Goal: Information Seeking & Learning: Learn about a topic

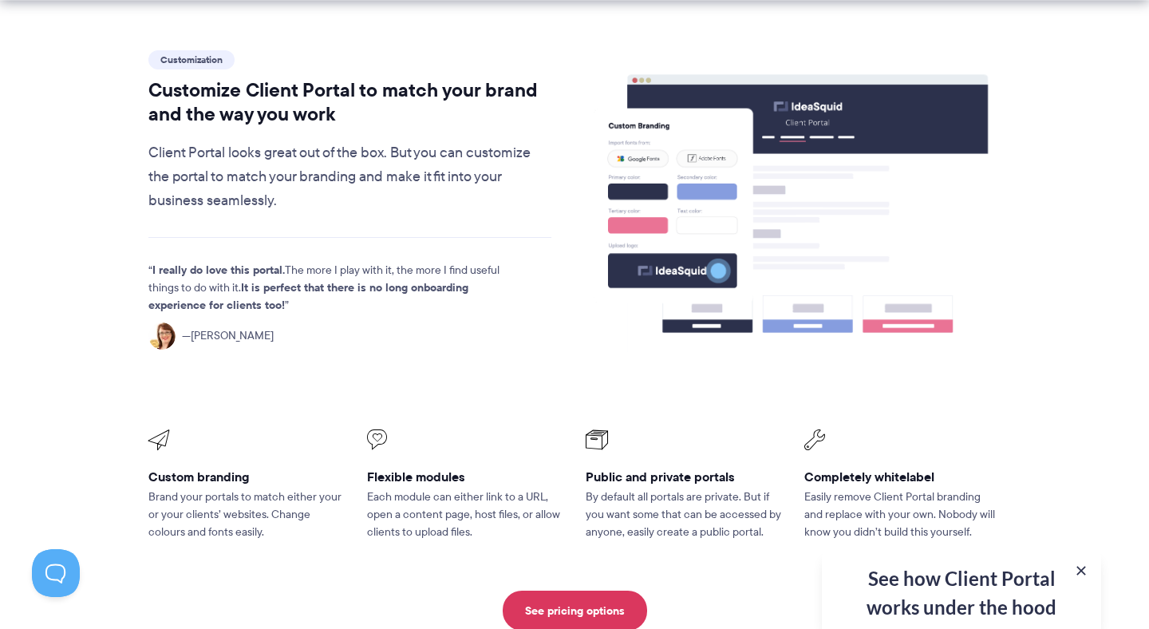
scroll to position [736, 0]
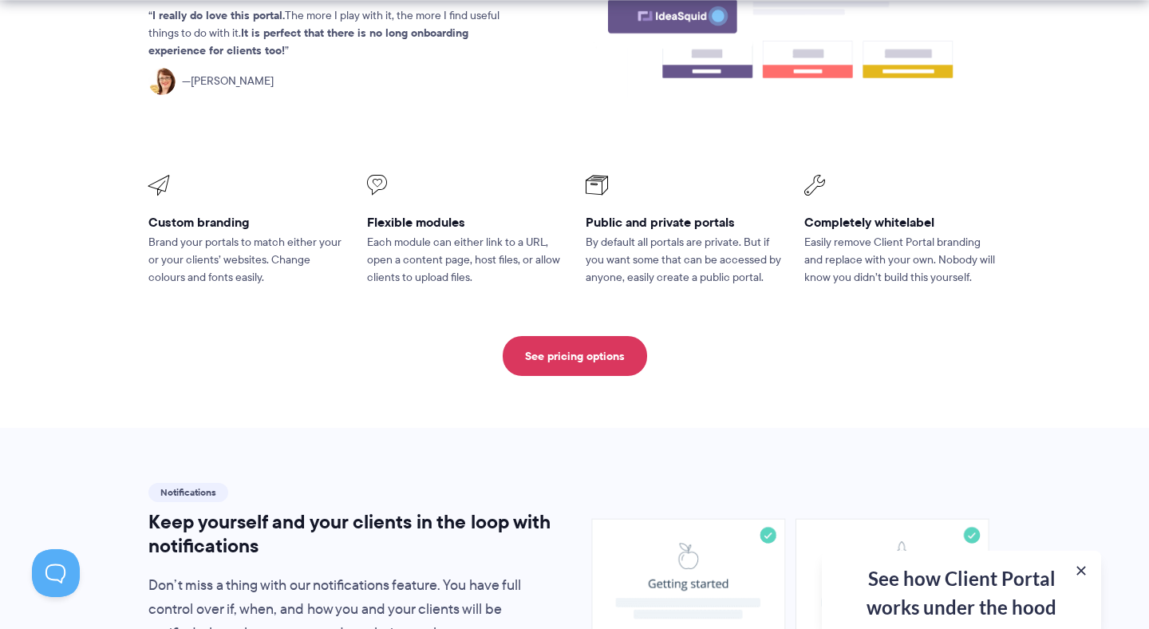
click at [341, 336] on div "See pricing options" at bounding box center [574, 356] width 852 height 40
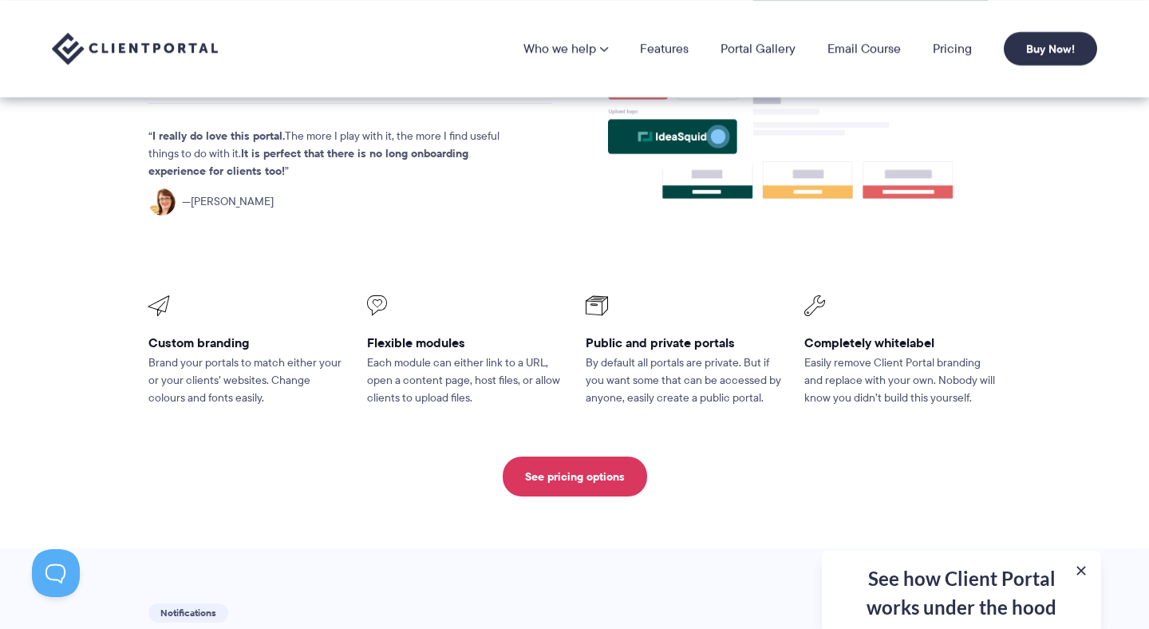
scroll to position [0, 0]
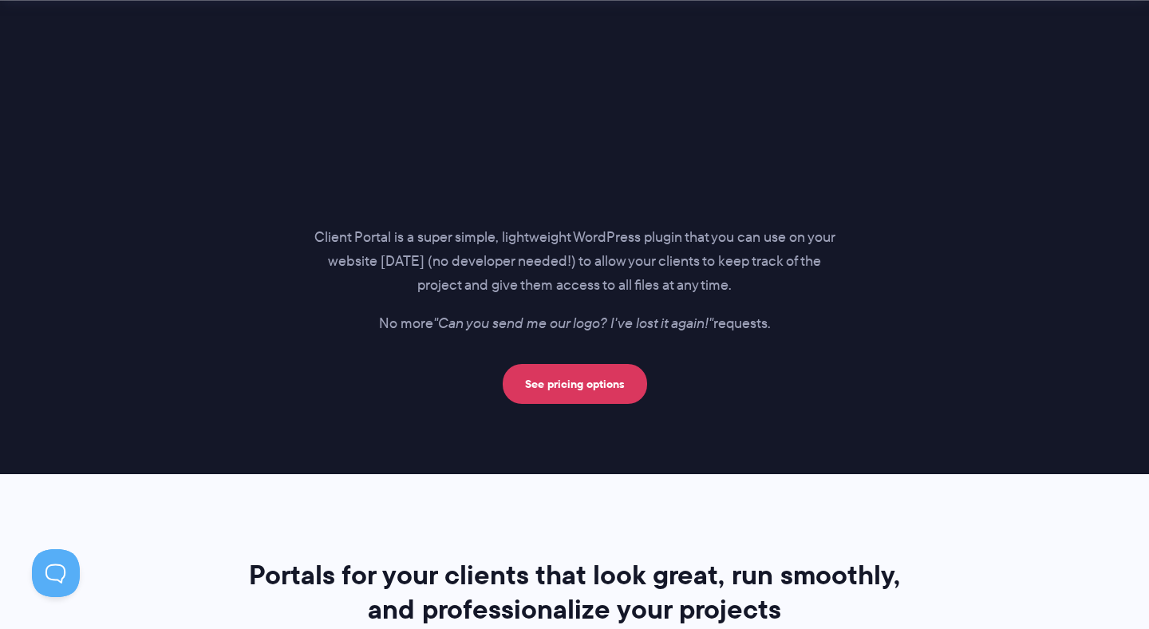
scroll to position [2397, 0]
